Goal: Task Accomplishment & Management: Manage account settings

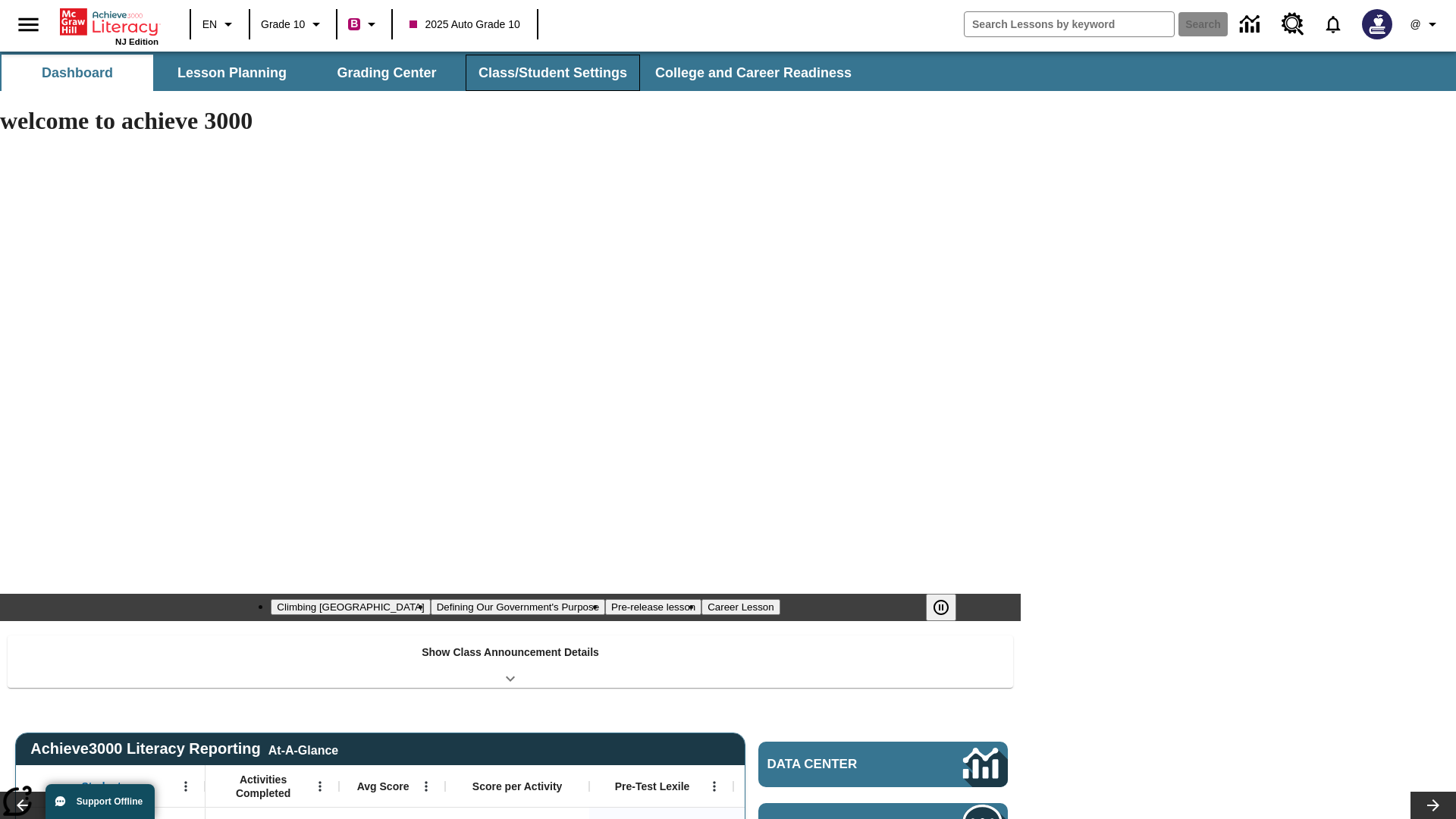
click at [550, 73] on button "Class/Student Settings" at bounding box center [553, 72] width 175 height 37
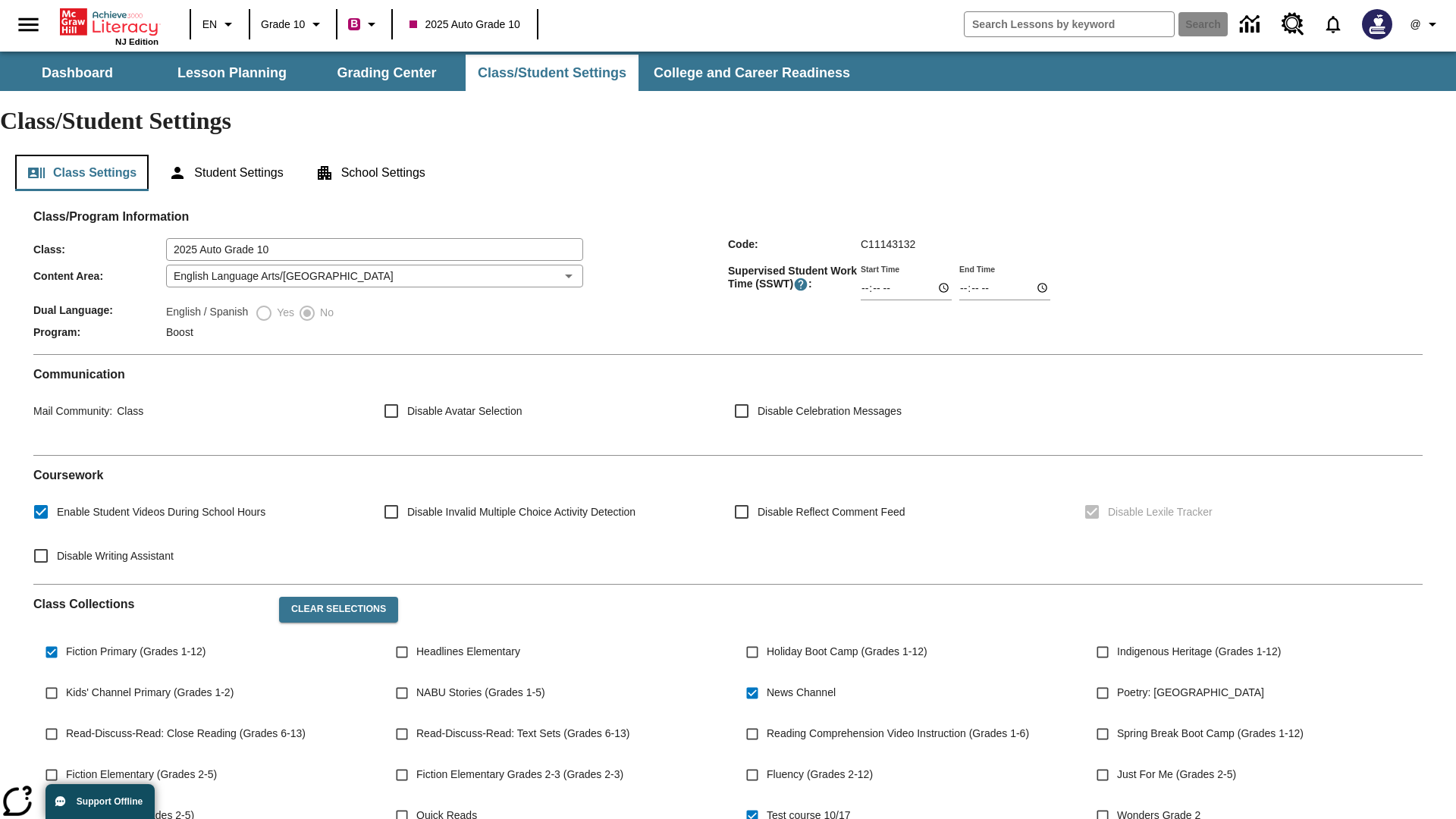
click at [82, 155] on button "Class Settings" at bounding box center [82, 173] width 133 height 37
click at [335, 596] on button "Clear Selections" at bounding box center [338, 609] width 119 height 25
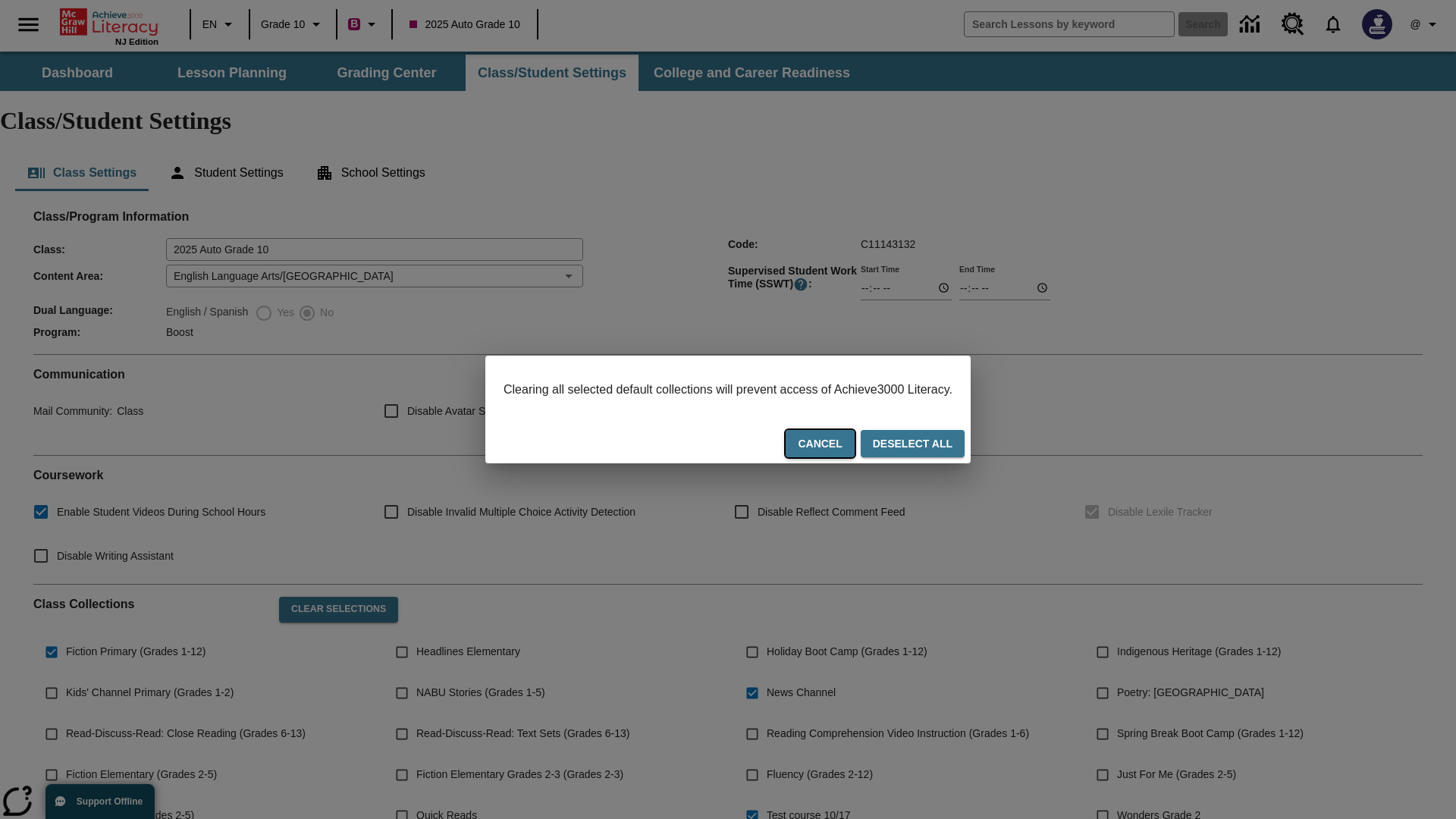
click at [839, 445] on button "Cancel" at bounding box center [819, 444] width 69 height 28
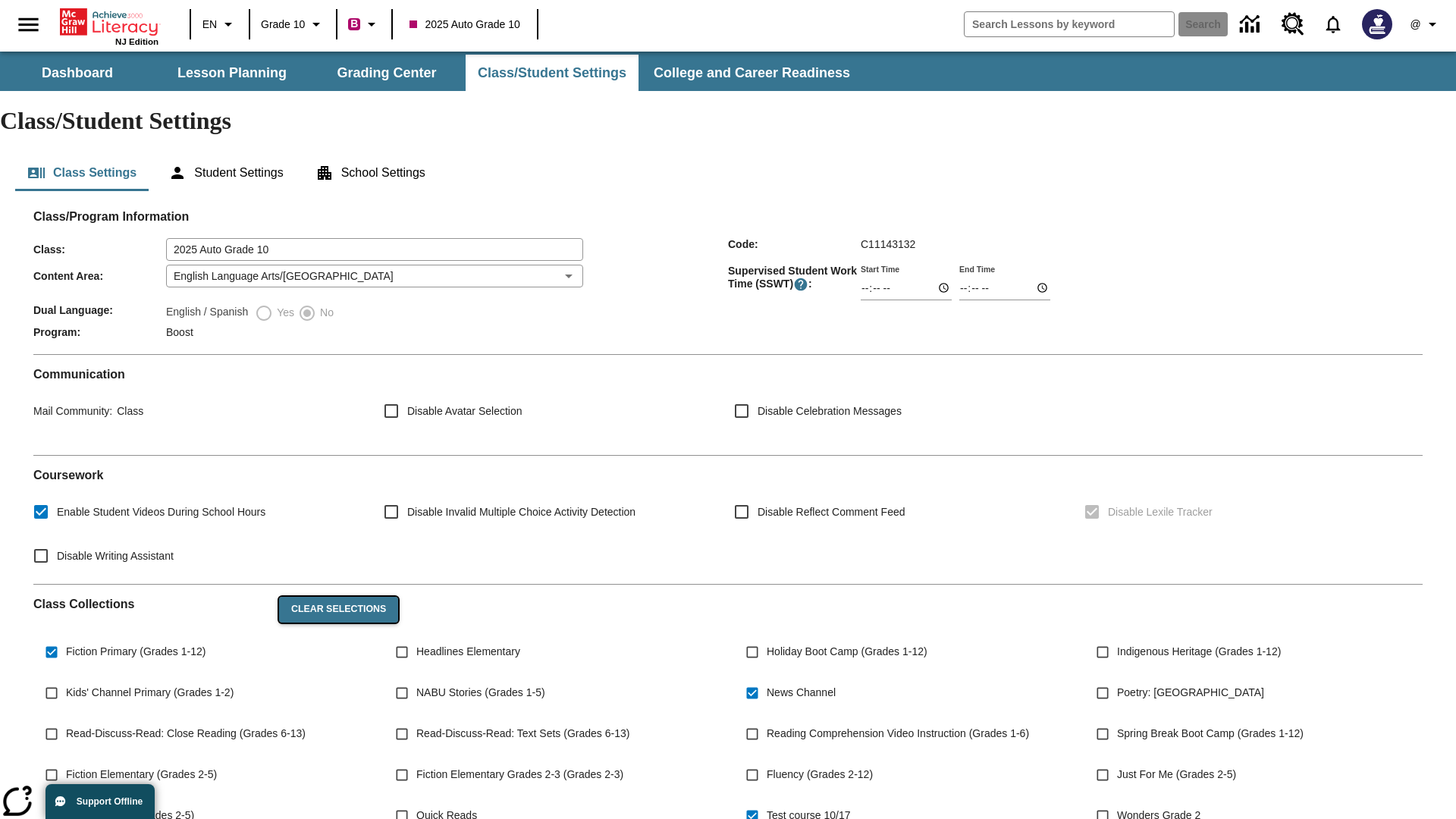
click at [335, 596] on button "Clear Selections" at bounding box center [338, 609] width 119 height 25
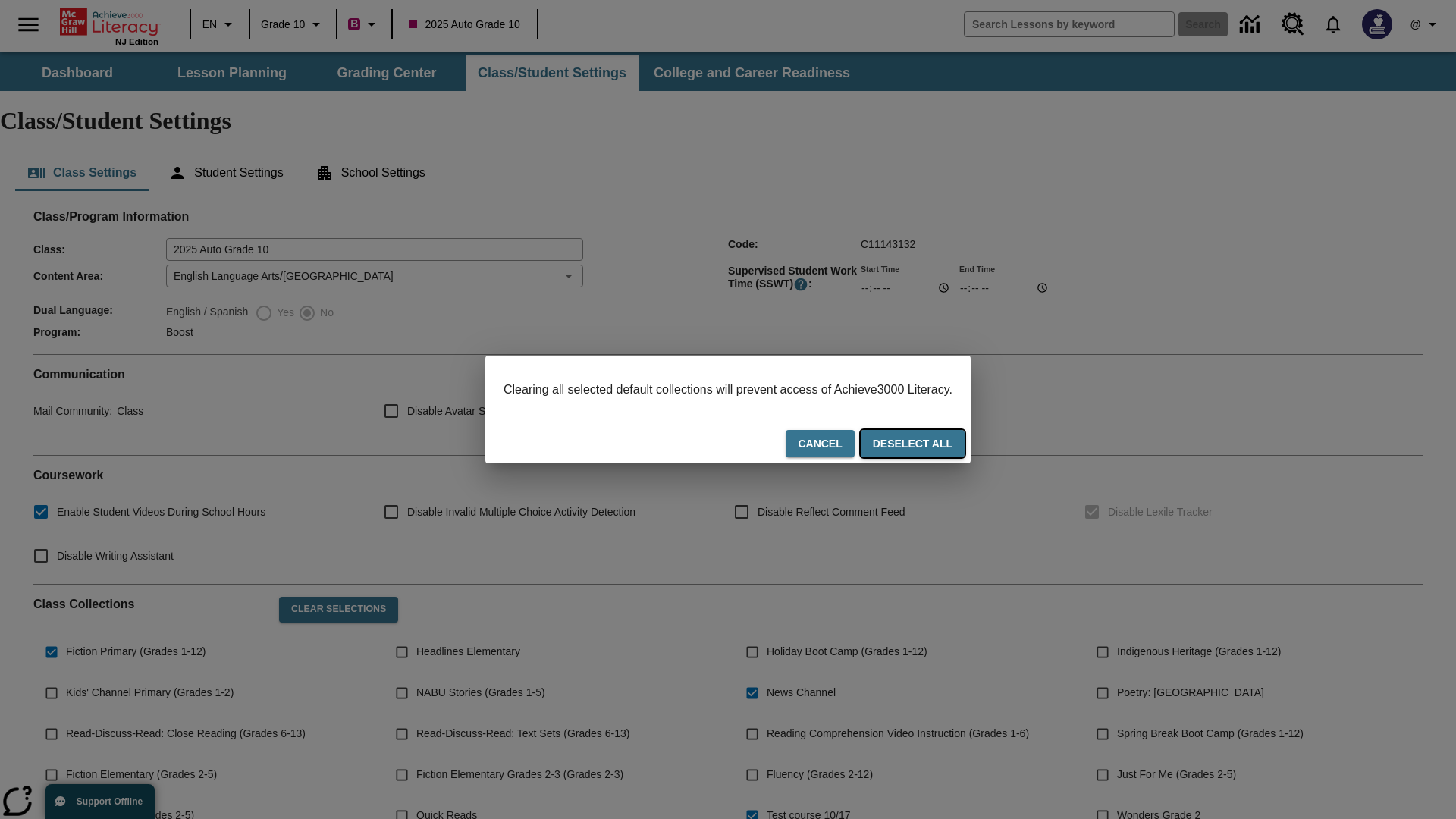
click at [927, 445] on button "Deselect All" at bounding box center [912, 444] width 104 height 28
checkbox input "false"
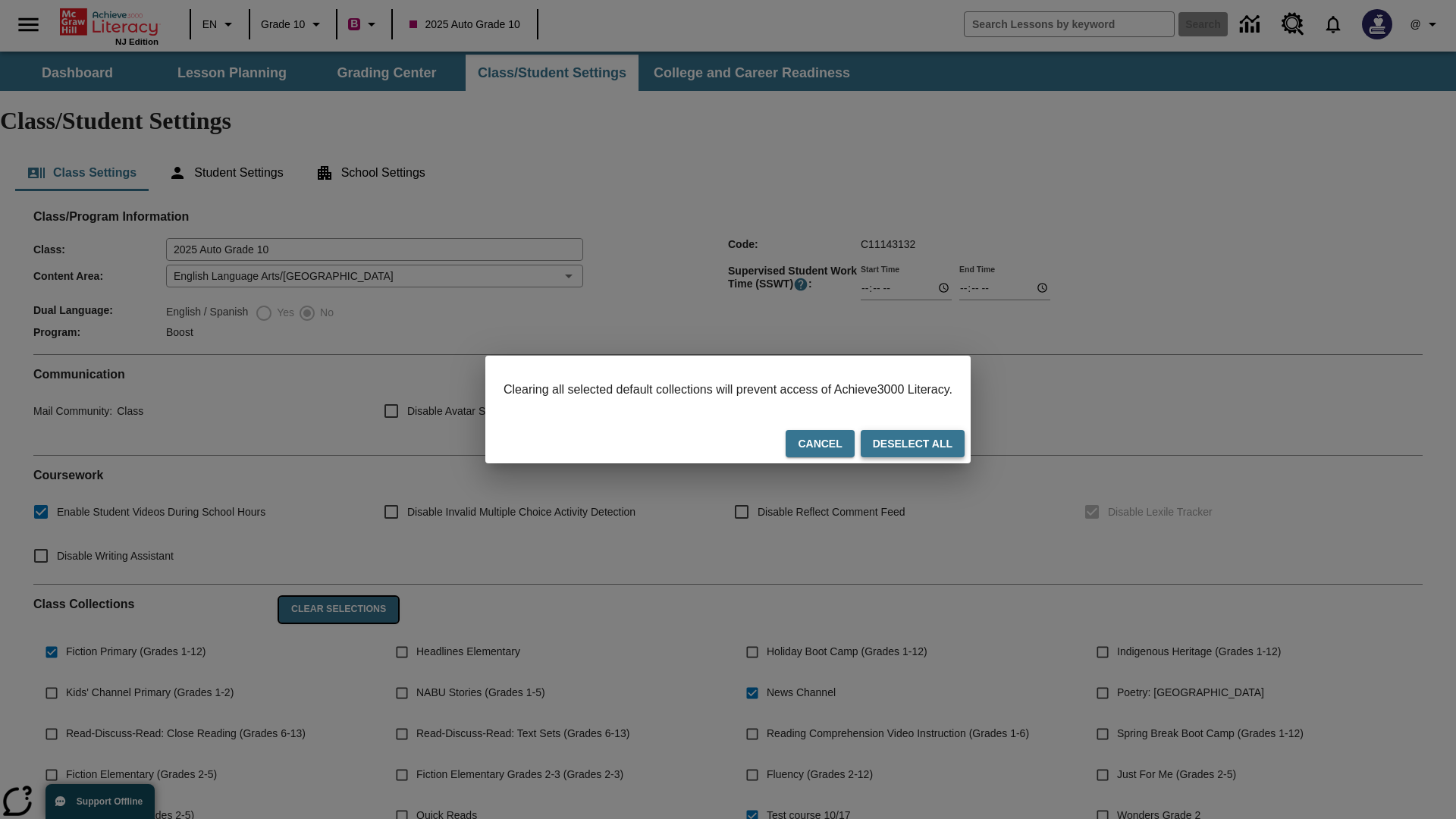
checkbox input "false"
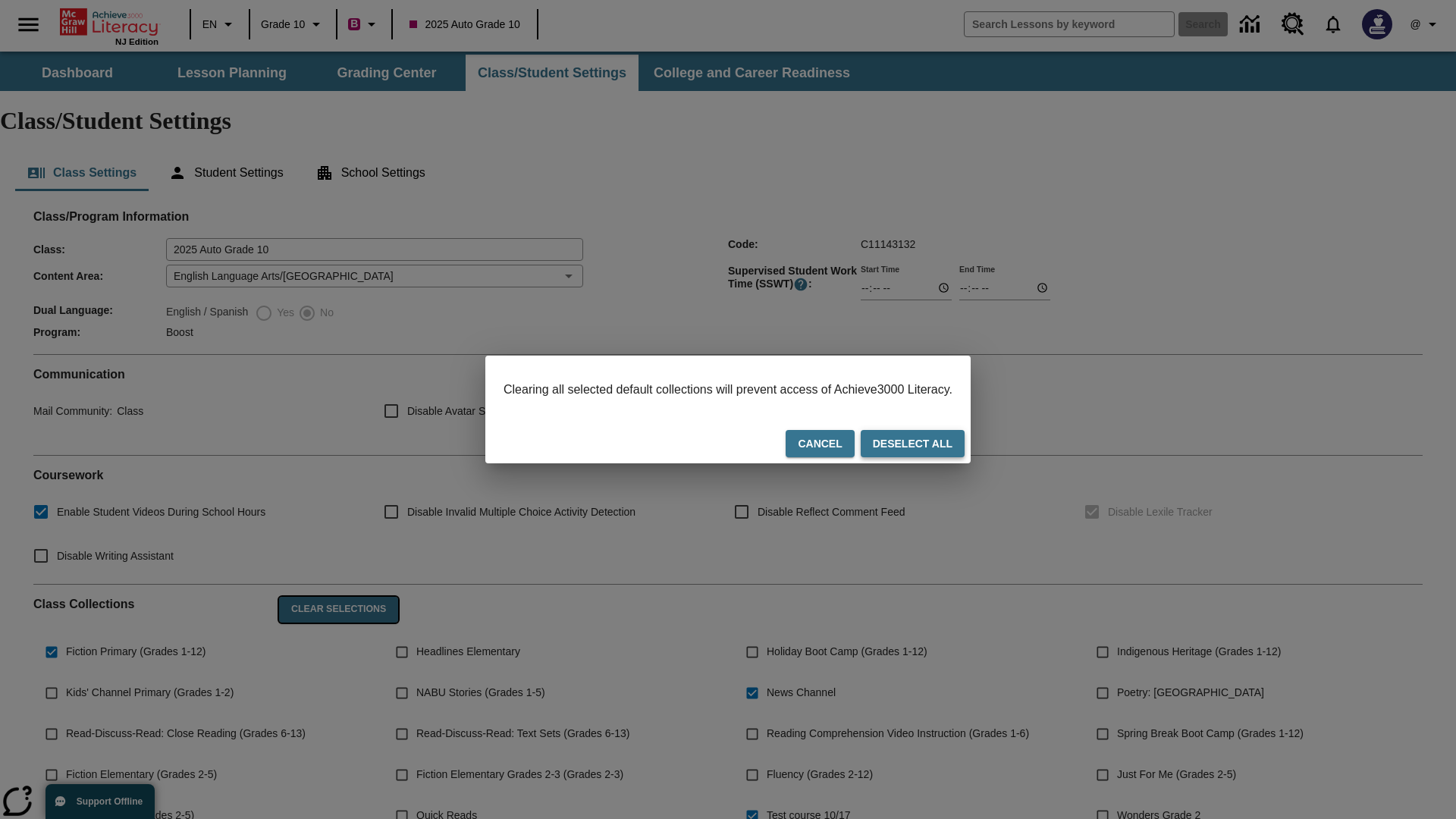
checkbox input "false"
